Goal: Task Accomplishment & Management: Use online tool/utility

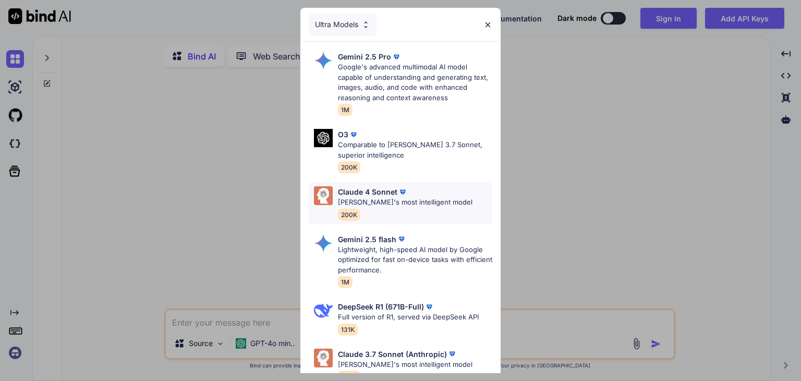
click at [433, 204] on p "Claude's most intelligent model" at bounding box center [405, 202] width 134 height 10
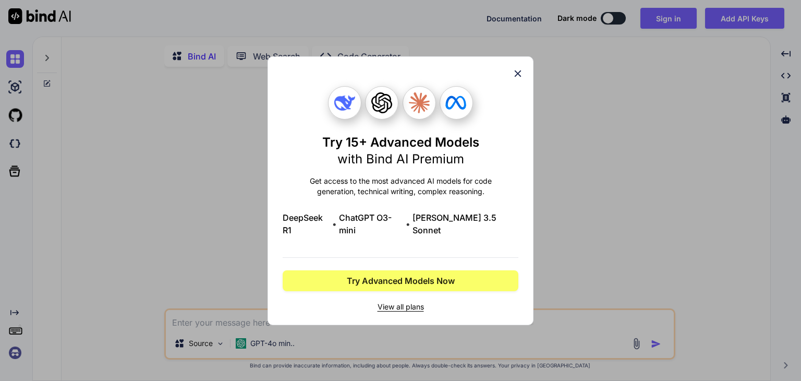
click at [521, 78] on icon at bounding box center [517, 73] width 11 height 11
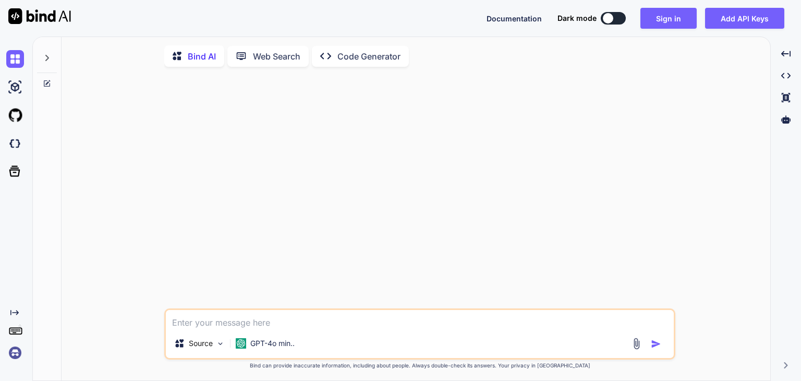
click at [617, 13] on button at bounding box center [613, 18] width 25 height 13
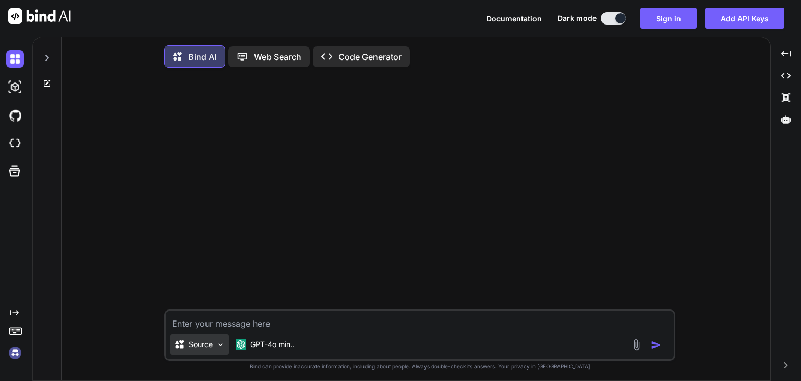
click at [200, 347] on p "Source" at bounding box center [201, 344] width 24 height 10
type textarea "x"
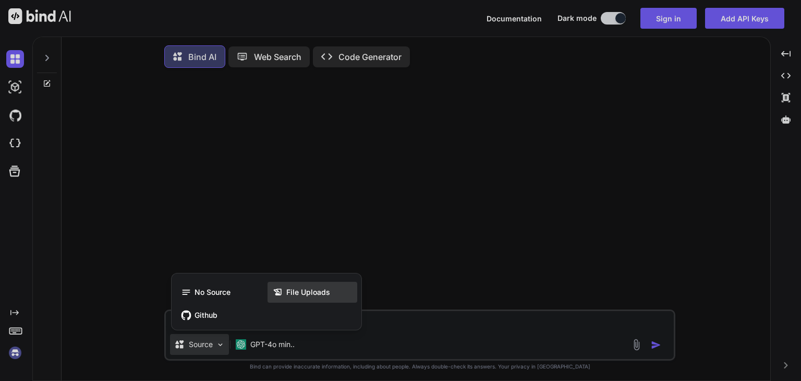
click at [303, 297] on span "File Uploads" at bounding box center [308, 292] width 44 height 10
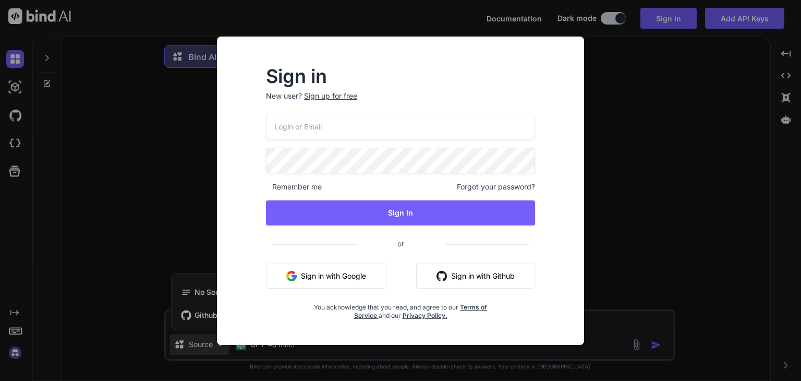
click at [459, 269] on button "Sign in with Github" at bounding box center [475, 275] width 119 height 25
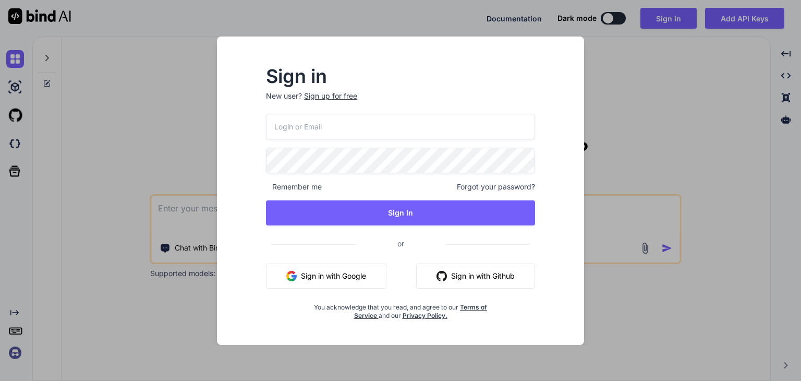
click at [336, 128] on input "email" at bounding box center [400, 127] width 269 height 26
click at [475, 279] on button "Sign in with Github" at bounding box center [475, 275] width 119 height 25
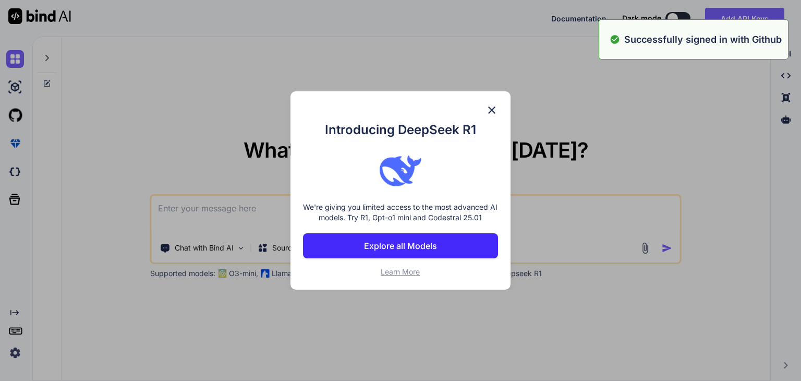
type textarea "x"
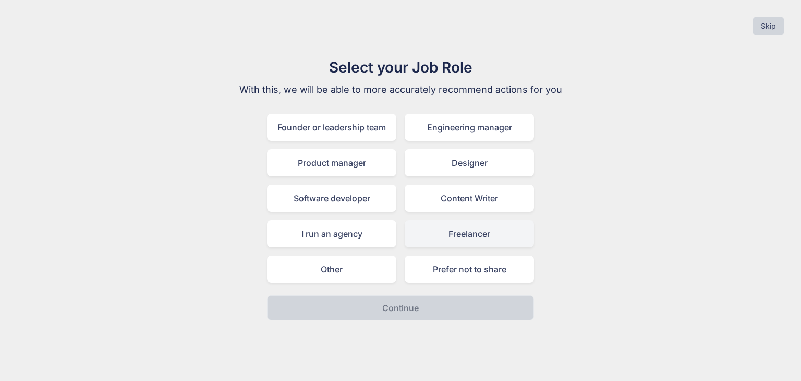
click at [465, 234] on div "Freelancer" at bounding box center [469, 233] width 129 height 27
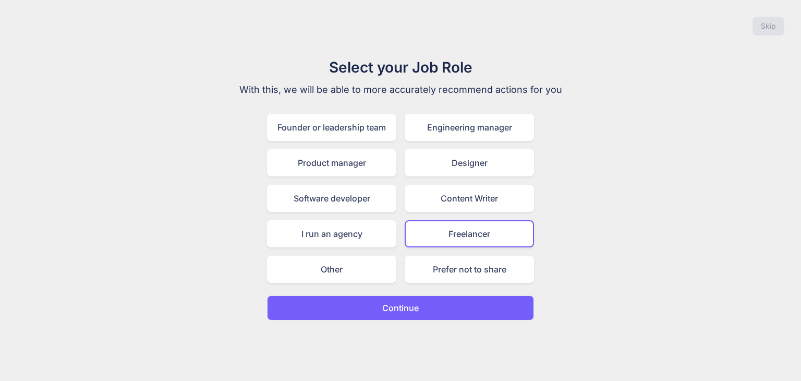
click at [439, 303] on button "Continue" at bounding box center [400, 307] width 267 height 25
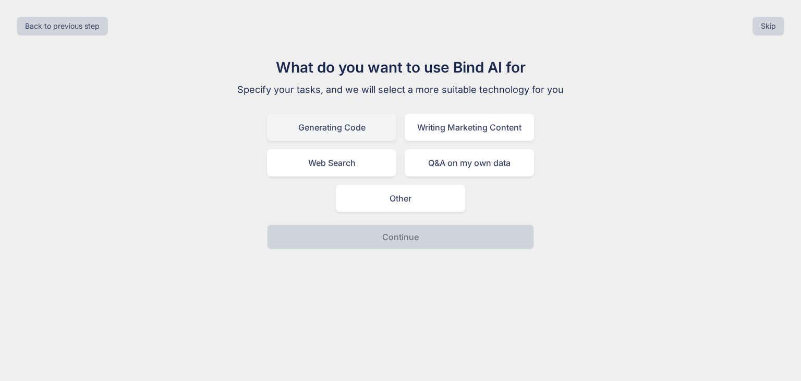
click at [365, 134] on div "Generating Code" at bounding box center [331, 127] width 129 height 27
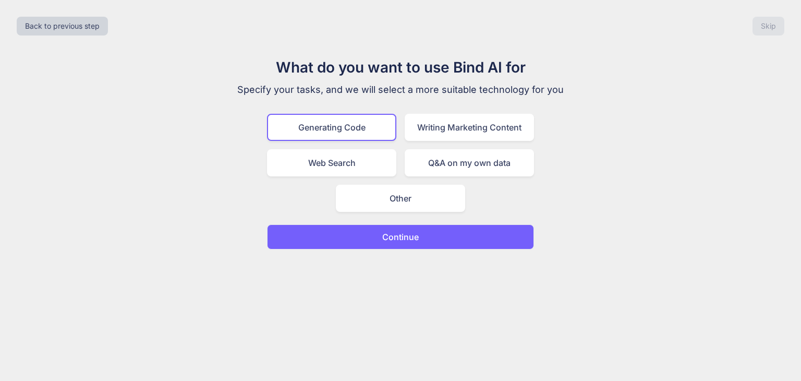
click at [430, 245] on button "Continue" at bounding box center [400, 236] width 267 height 25
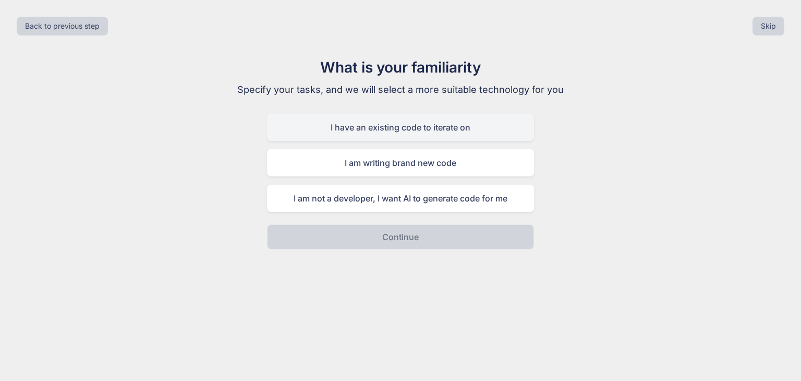
click at [423, 129] on div "I have an existing code to iterate on" at bounding box center [400, 127] width 267 height 27
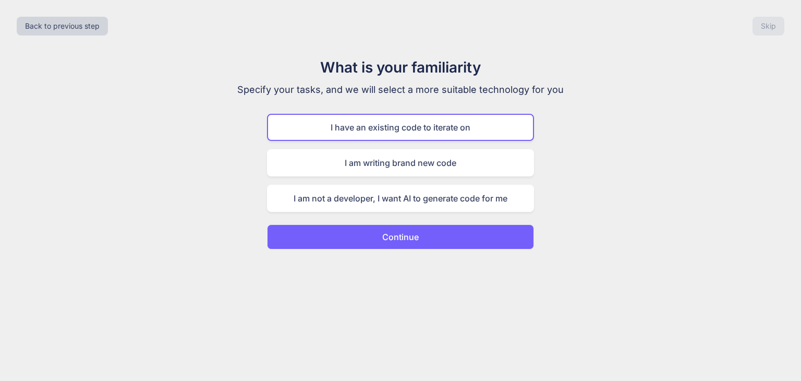
click at [434, 233] on button "Continue" at bounding box center [400, 236] width 267 height 25
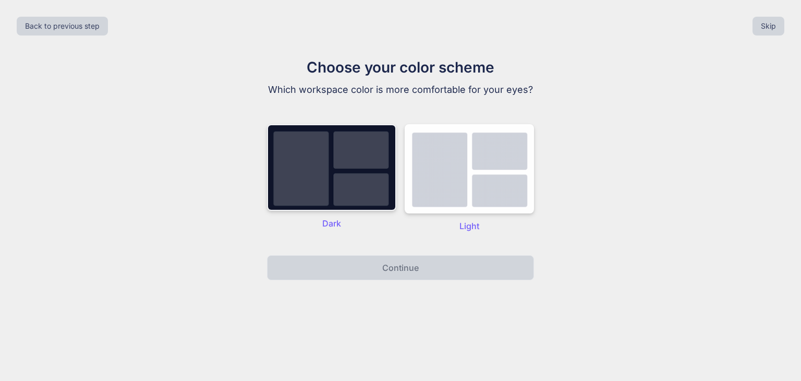
click at [347, 195] on img at bounding box center [331, 167] width 129 height 87
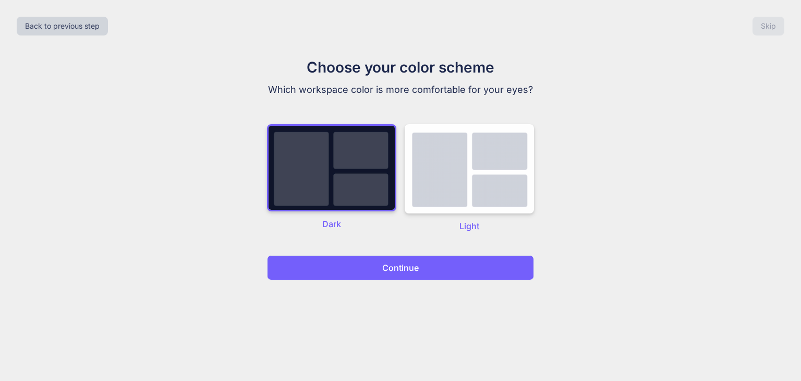
click at [418, 272] on p "Continue" at bounding box center [400, 267] width 36 height 13
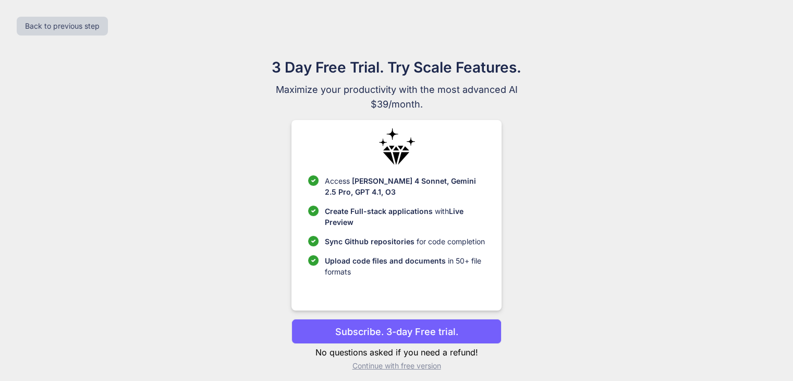
click at [411, 334] on p "Subscribe. 3-day Free trial." at bounding box center [396, 331] width 123 height 14
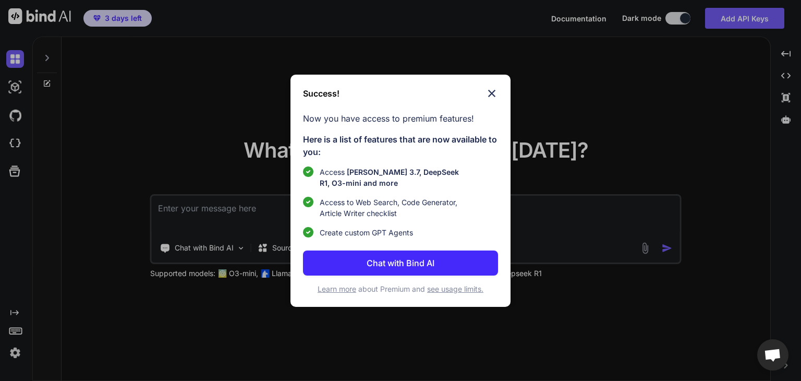
click at [492, 88] on img at bounding box center [491, 93] width 13 height 13
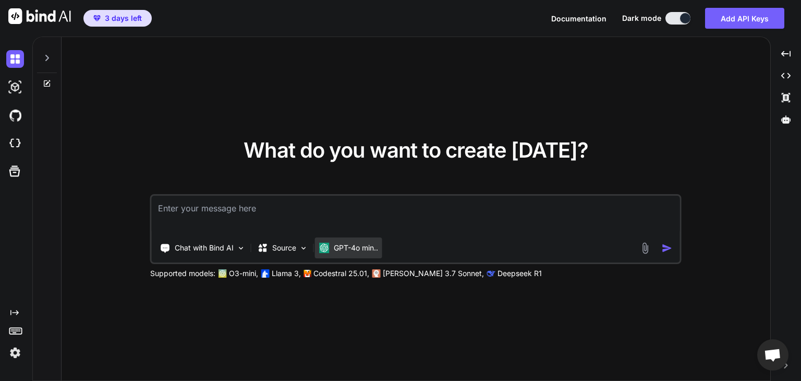
click at [357, 250] on p "GPT-4o min.." at bounding box center [356, 247] width 44 height 10
click at [240, 239] on div "Chat with Bind AI" at bounding box center [203, 247] width 94 height 21
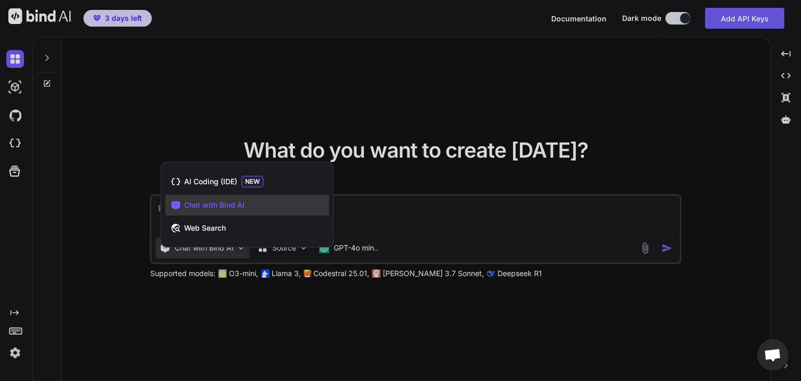
click at [238, 252] on div at bounding box center [400, 190] width 801 height 381
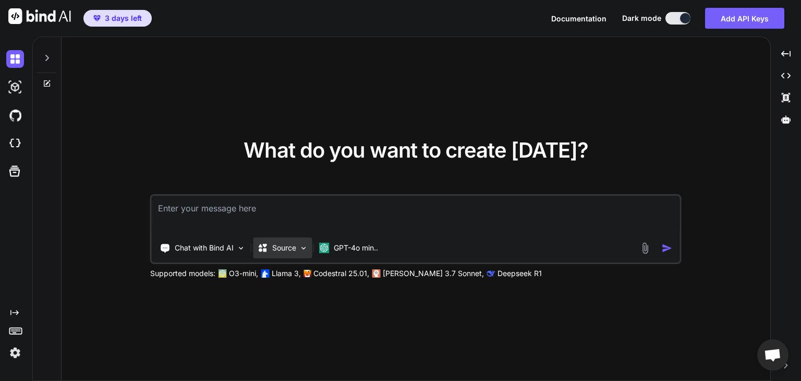
click at [290, 250] on p "Source" at bounding box center [284, 247] width 24 height 10
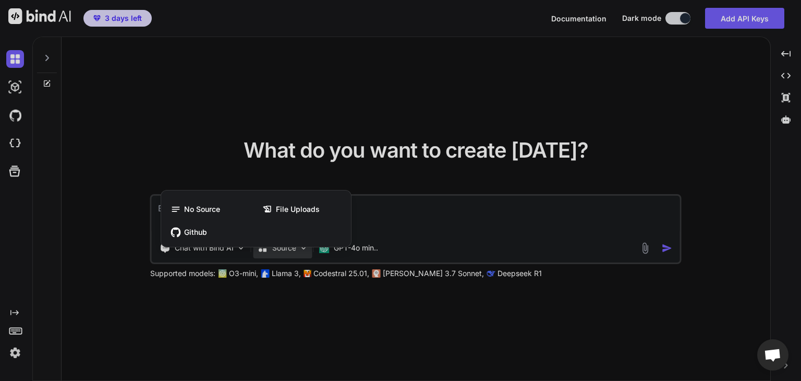
click at [290, 250] on div at bounding box center [400, 190] width 801 height 381
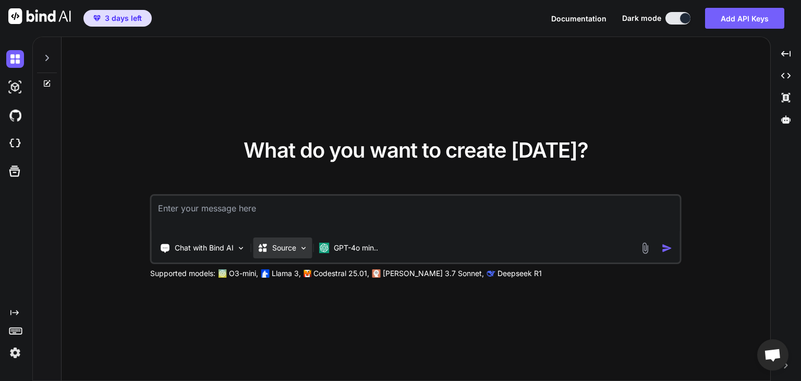
click at [291, 253] on div "Source" at bounding box center [282, 247] width 59 height 21
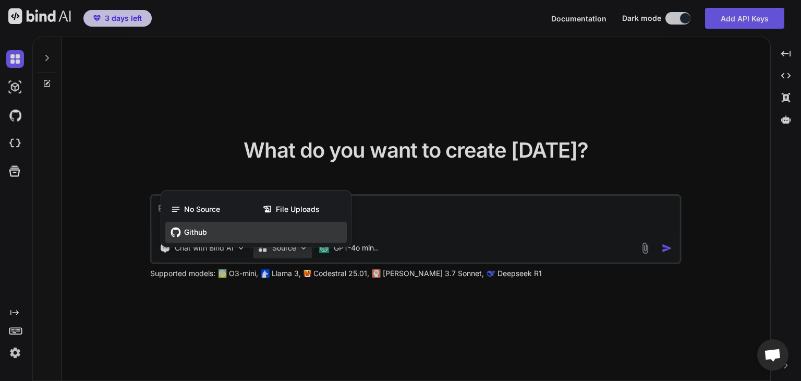
click at [203, 234] on span "Github" at bounding box center [195, 232] width 23 height 10
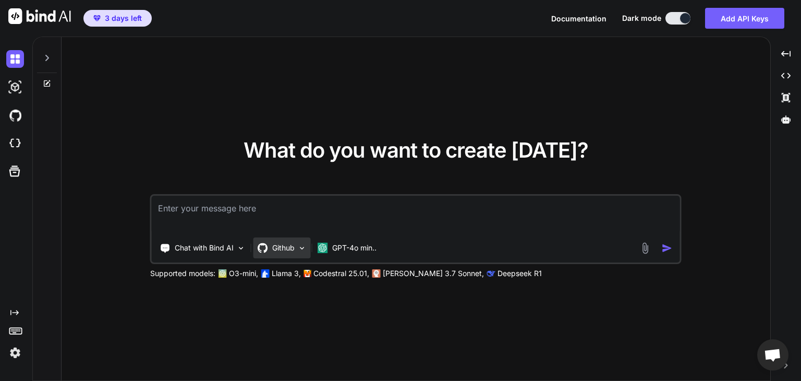
click at [298, 255] on div "Github" at bounding box center [281, 247] width 57 height 21
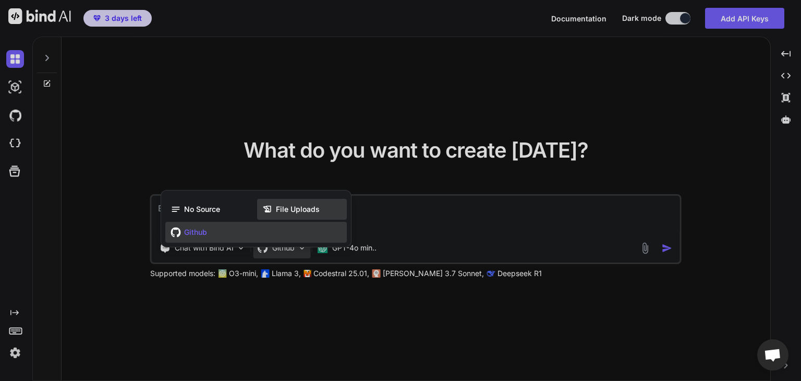
click at [297, 205] on span "File Uploads" at bounding box center [298, 209] width 44 height 10
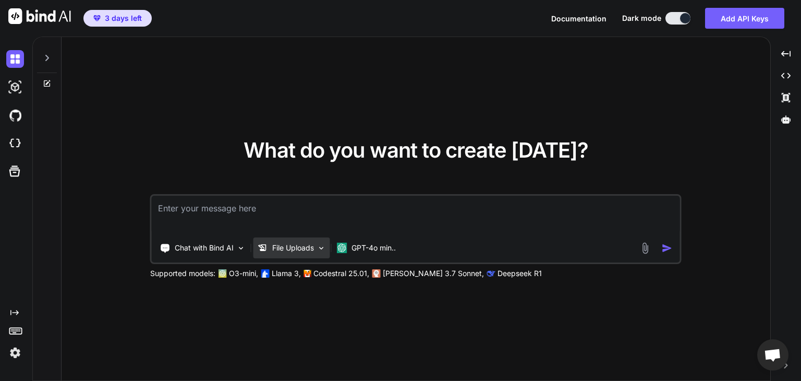
click at [316, 256] on div "File Uploads" at bounding box center [291, 247] width 77 height 21
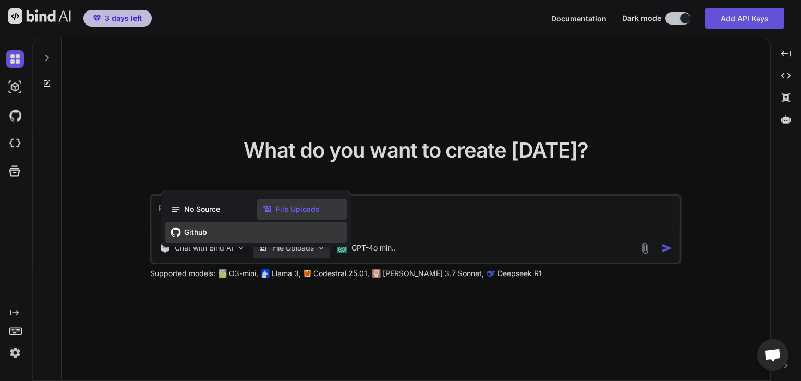
click at [249, 232] on div "Github" at bounding box center [255, 232] width 181 height 21
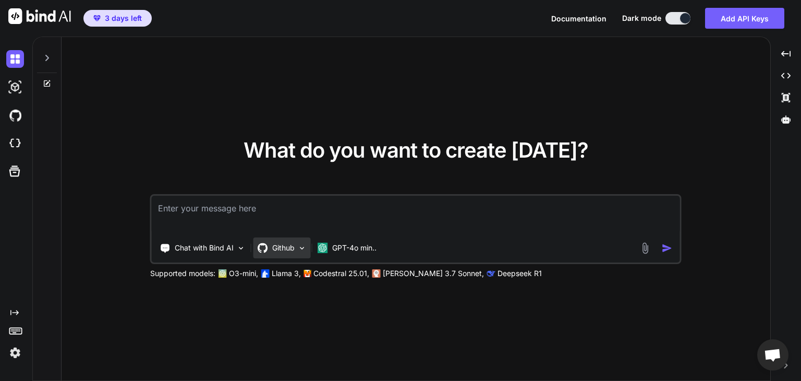
click at [307, 248] on div "Github" at bounding box center [281, 247] width 57 height 21
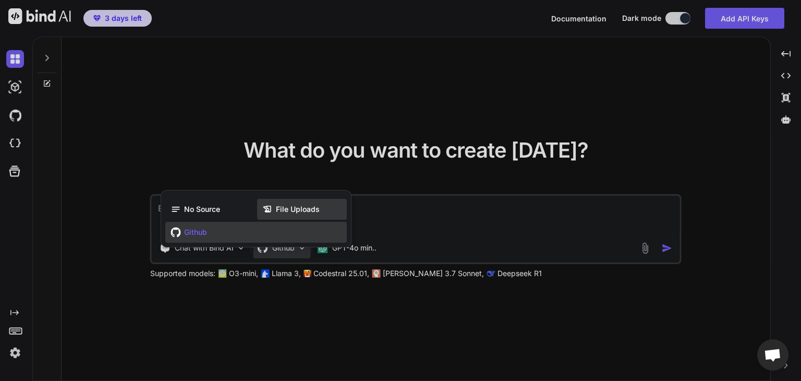
click at [289, 209] on span "File Uploads" at bounding box center [298, 209] width 44 height 10
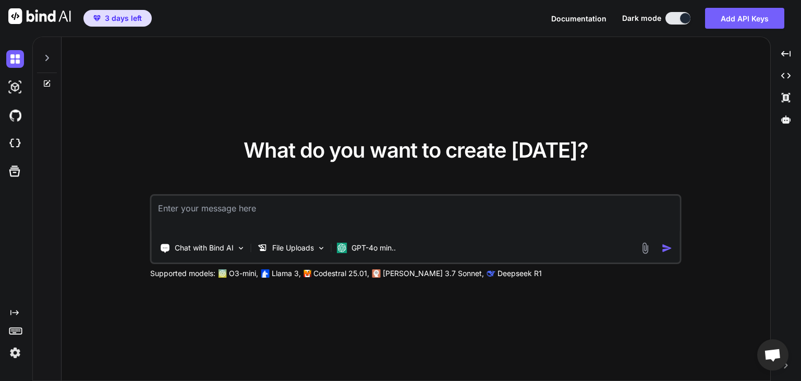
click at [645, 247] on img at bounding box center [645, 248] width 12 height 12
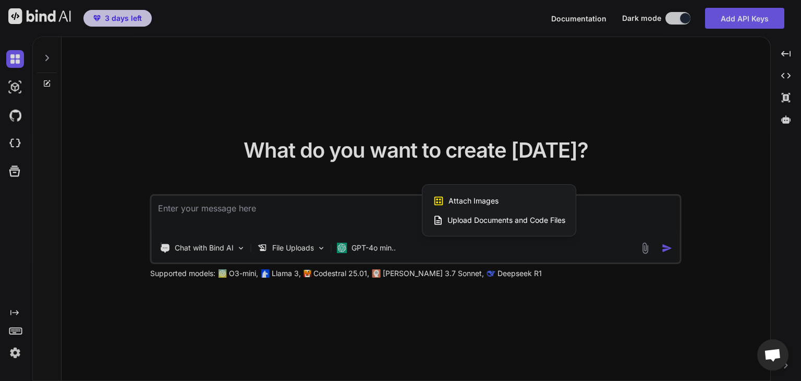
click at [486, 219] on span "Upload Documents and Code Files" at bounding box center [506, 220] width 118 height 10
type textarea "x"
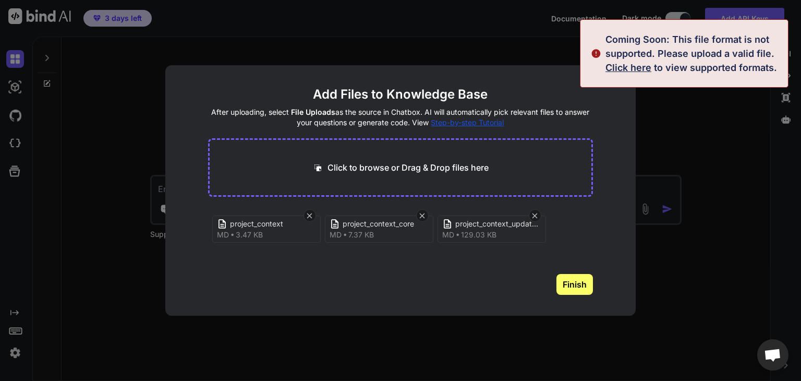
click at [526, 270] on div "project_context md 3.47 KB project_context_core md 7.37 KB project_context_upda…" at bounding box center [400, 240] width 385 height 67
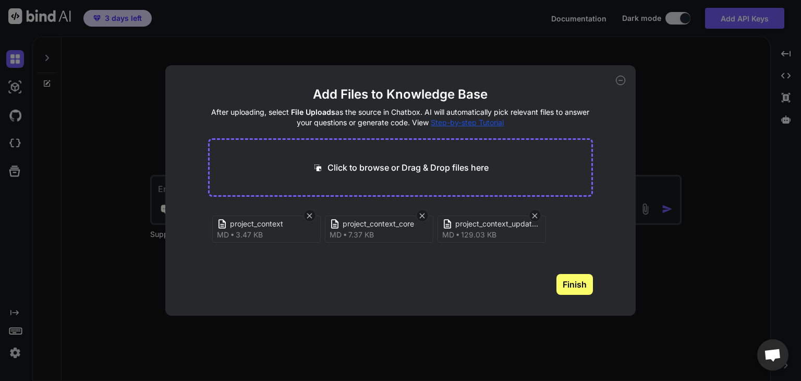
click at [583, 286] on button "Finish" at bounding box center [574, 284] width 36 height 21
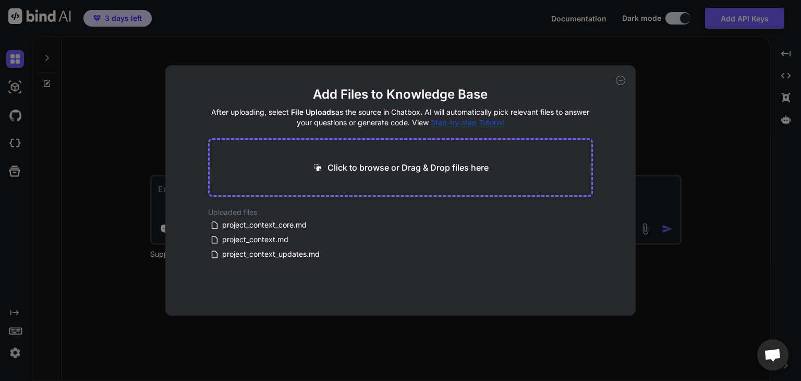
click at [617, 84] on div "Add Files to Knowledge Base After uploading, select File Uploads as the source …" at bounding box center [400, 190] width 470 height 250
click at [623, 83] on icon at bounding box center [620, 80] width 9 height 9
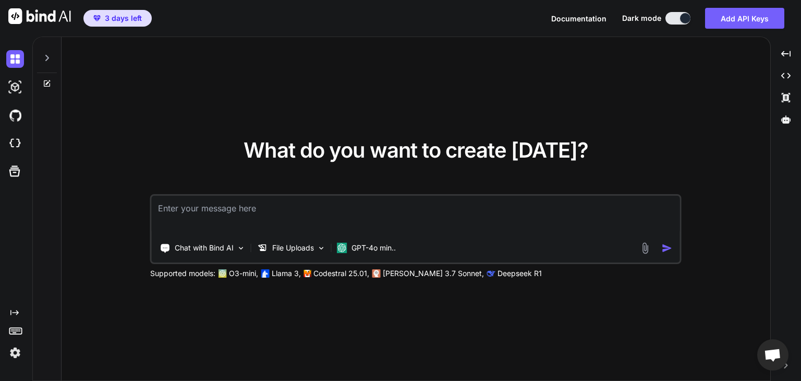
click at [648, 249] on img at bounding box center [645, 248] width 12 height 12
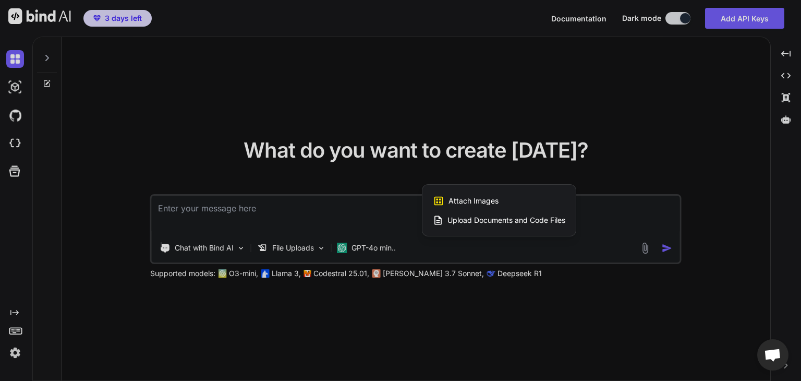
click at [496, 222] on span "Upload Documents and Code Files" at bounding box center [506, 220] width 118 height 10
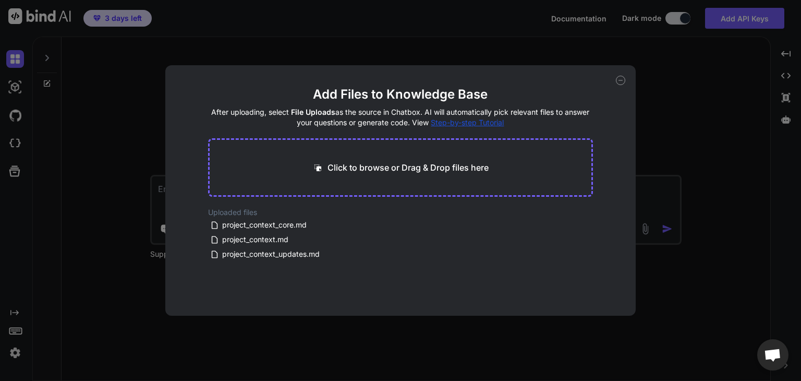
click at [617, 77] on icon at bounding box center [620, 80] width 9 height 9
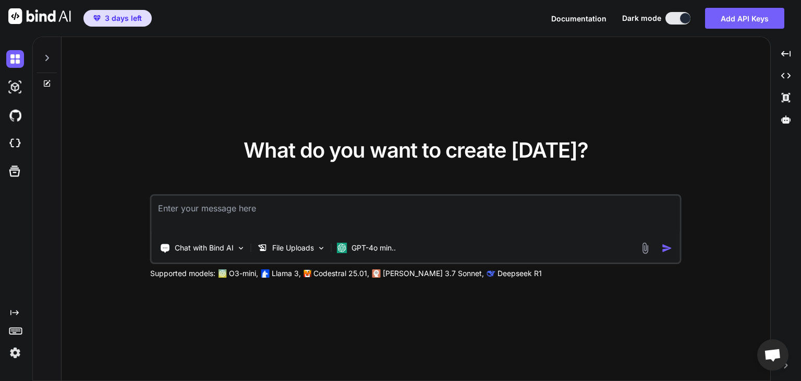
click at [267, 222] on textarea at bounding box center [416, 214] width 528 height 39
click at [313, 241] on div "File Uploads" at bounding box center [291, 247] width 77 height 21
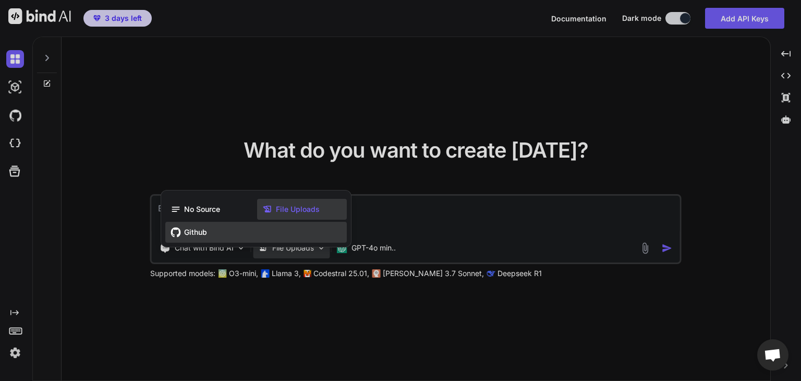
click at [300, 238] on div "Github" at bounding box center [255, 232] width 181 height 21
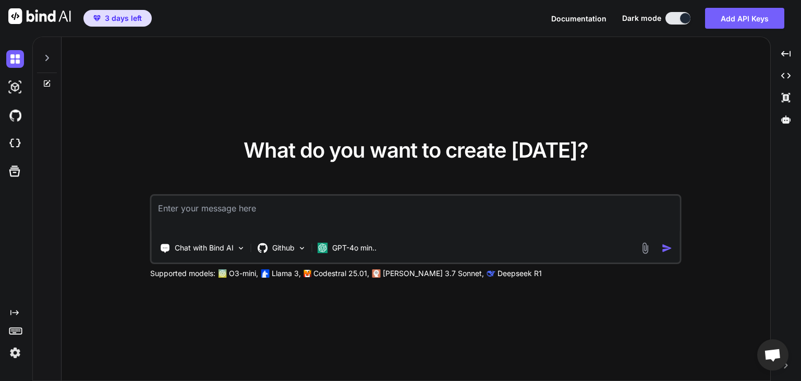
click at [281, 216] on textarea at bounding box center [416, 214] width 528 height 39
paste textarea "in my webapp as you can see based on the context files and screenshots, theres …"
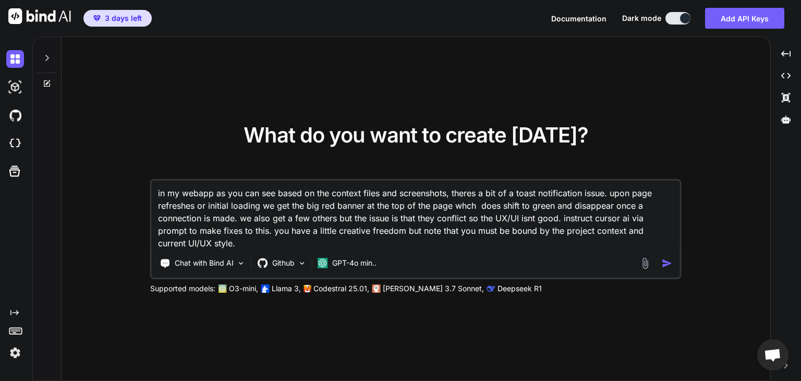
type textarea "in my webapp as you can see based on the context files and screenshots, theres …"
